Goal: Task Accomplishment & Management: Manage account settings

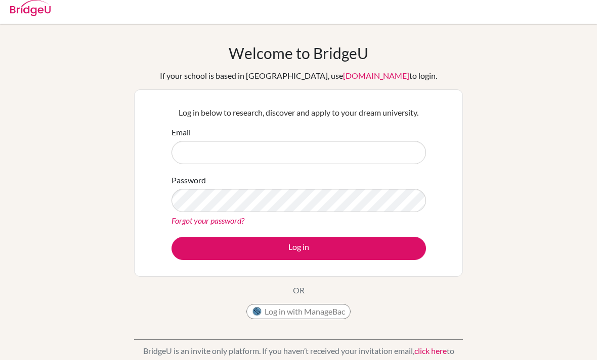
scroll to position [15, 0]
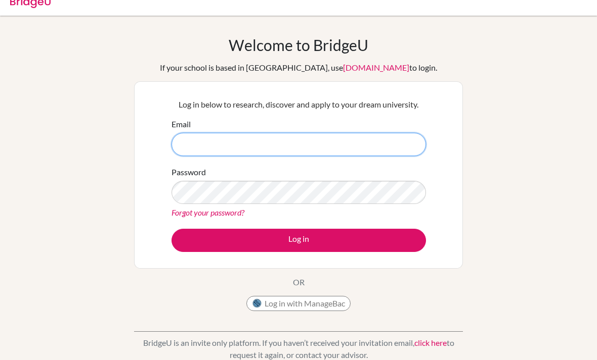
click at [398, 143] on input "Email" at bounding box center [298, 144] width 254 height 23
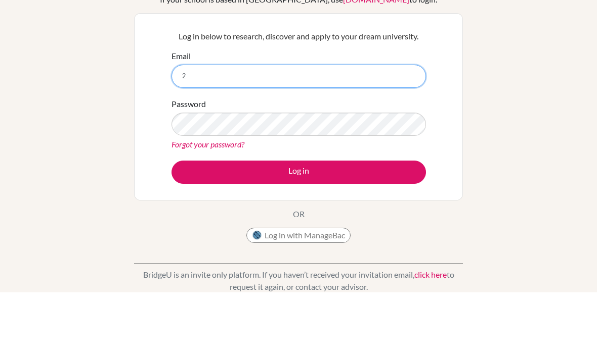
type input "2"
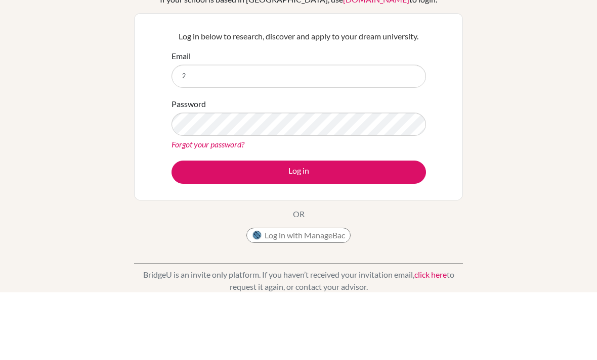
click at [232, 208] on link "Forgot your password?" at bounding box center [207, 213] width 73 height 10
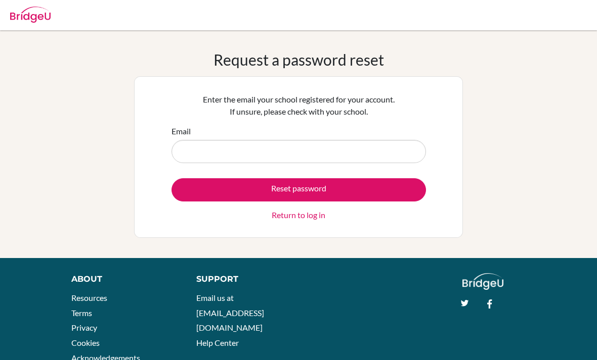
click at [347, 160] on input "Email" at bounding box center [298, 151] width 254 height 23
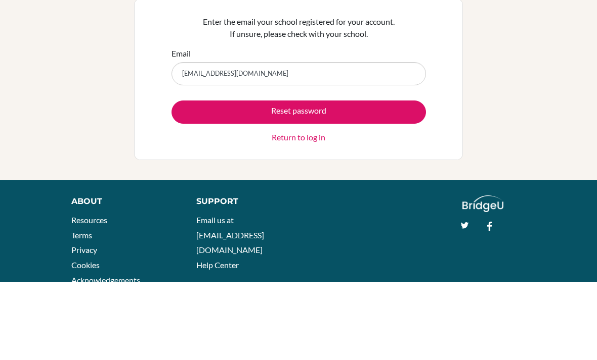
type input "[EMAIL_ADDRESS][DOMAIN_NAME]"
click at [382, 178] on button "Reset password" at bounding box center [298, 189] width 254 height 23
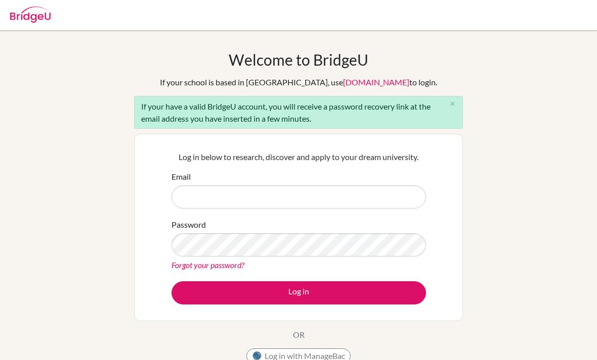
click at [408, 199] on input "Email" at bounding box center [298, 197] width 254 height 23
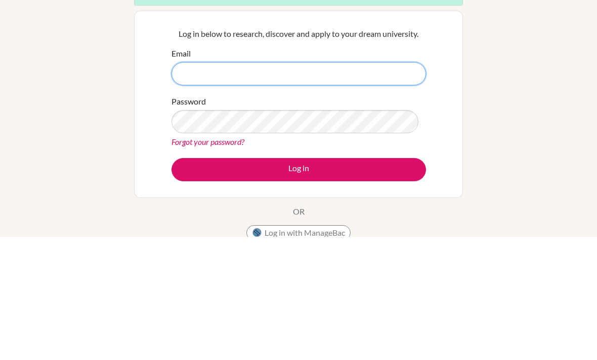
scroll to position [123, 0]
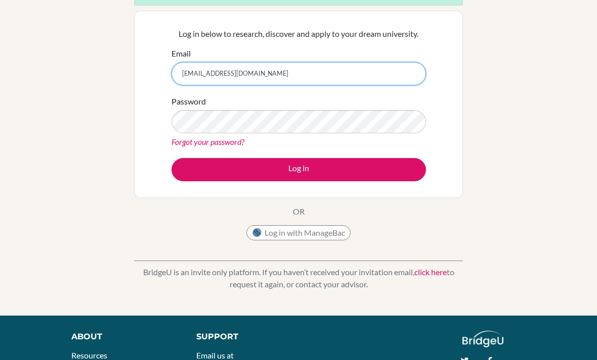
type input "230117@acis.ac.th"
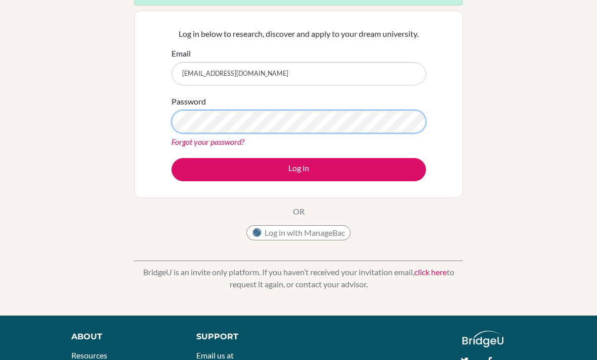
scroll to position [0, 0]
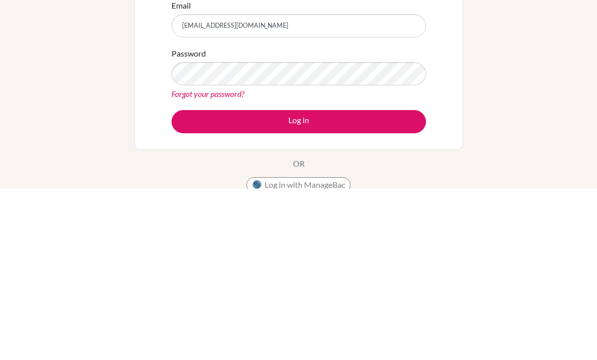
click at [383, 282] on button "Log in" at bounding box center [298, 293] width 254 height 23
